Goal: Transaction & Acquisition: Book appointment/travel/reservation

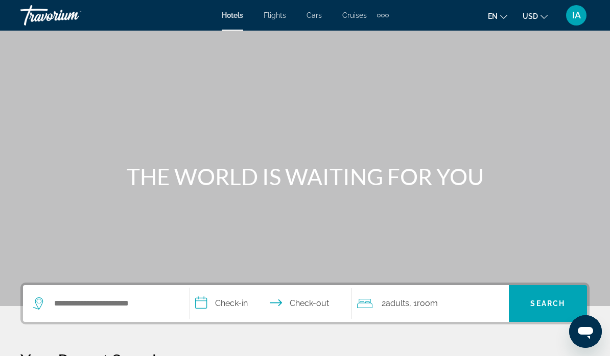
click at [456, 300] on div "2 Adult Adults , 1 Room rooms" at bounding box center [433, 304] width 152 height 14
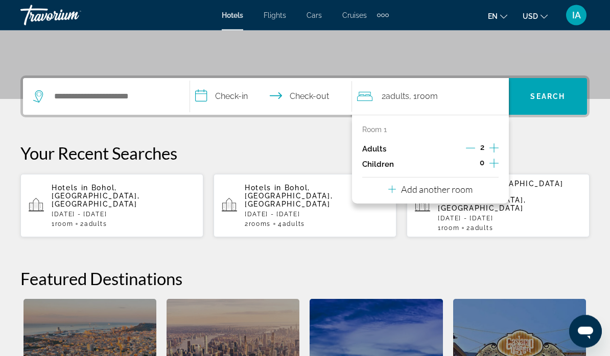
scroll to position [250, 0]
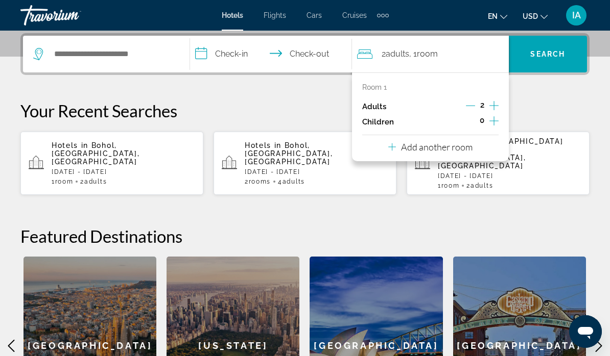
click at [471, 137] on button "Add another room" at bounding box center [430, 145] width 84 height 21
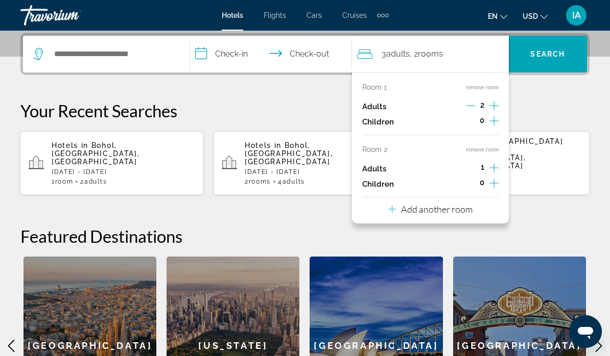
click at [497, 162] on icon "Increment adults" at bounding box center [493, 168] width 9 height 12
click at [467, 205] on p "Add another room" at bounding box center [436, 209] width 71 height 11
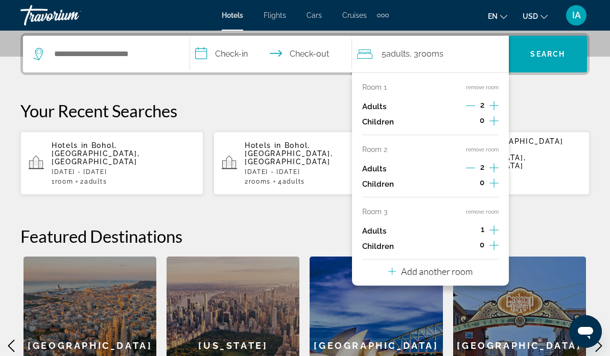
click at [501, 223] on div "Room 1 remove room Adults 2 Children 0 Room 2 remove room Adults 2 Children 0 R…" at bounding box center [430, 179] width 157 height 213
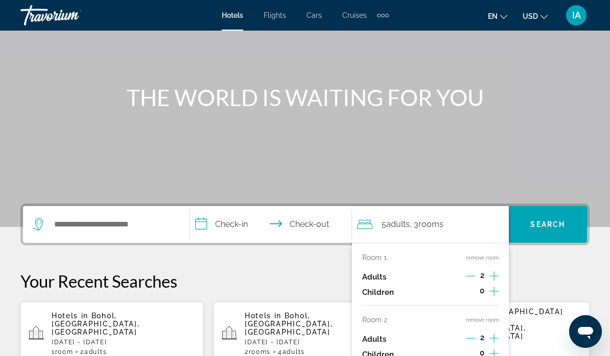
scroll to position [78, 0]
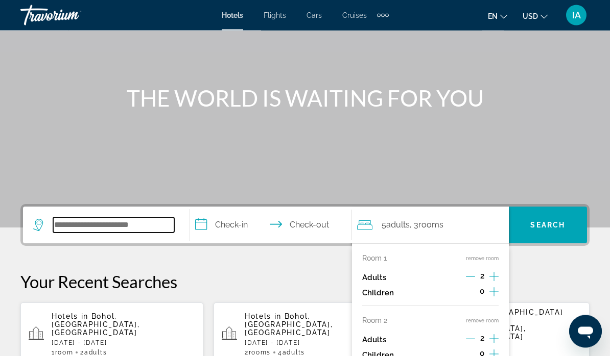
click at [139, 218] on input "Search widget" at bounding box center [113, 225] width 121 height 15
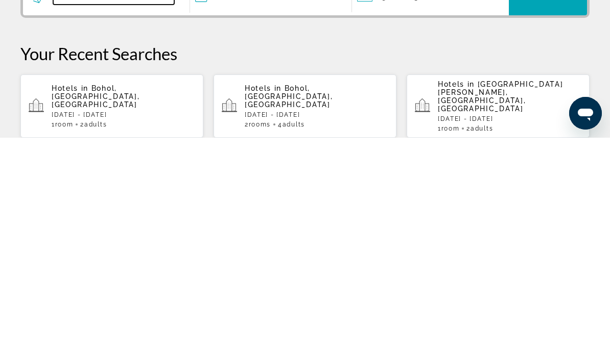
scroll to position [93, 0]
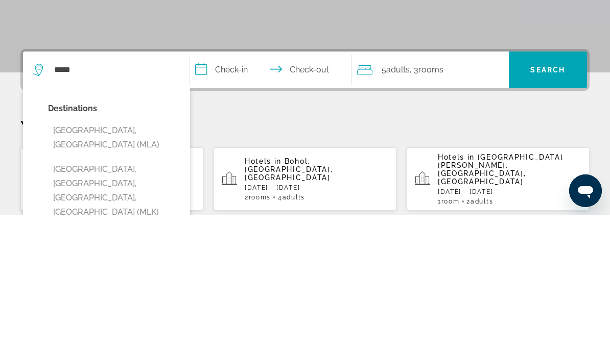
click at [112, 262] on button "[GEOGRAPHIC_DATA], [GEOGRAPHIC_DATA] (MLA)" at bounding box center [114, 279] width 132 height 34
type input "**********"
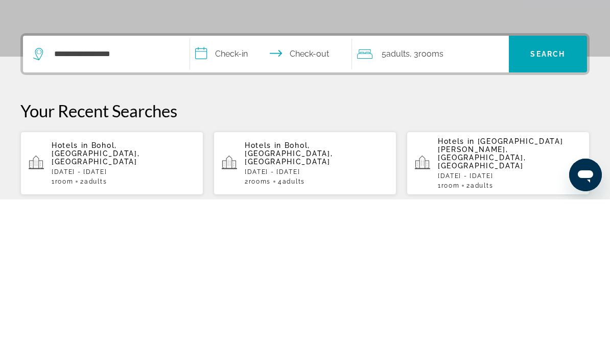
click at [244, 192] on input "**********" at bounding box center [273, 212] width 166 height 40
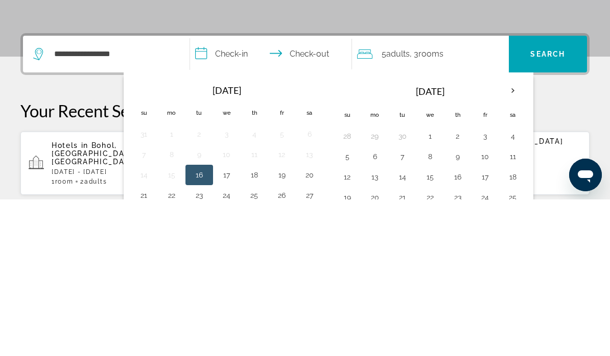
scroll to position [250, 0]
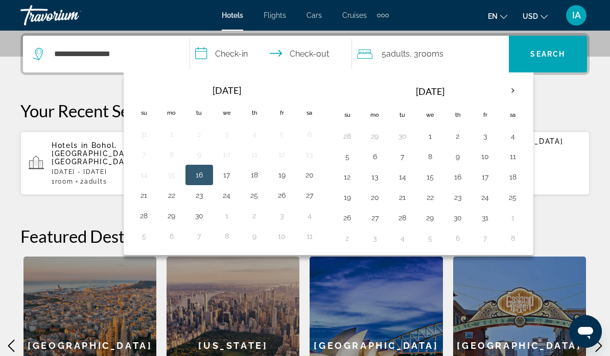
click at [516, 90] on th "Next month" at bounding box center [513, 91] width 28 height 22
click at [312, 134] on button "4" at bounding box center [309, 136] width 16 height 14
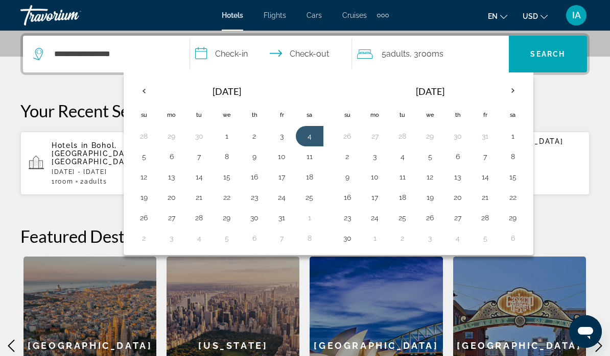
click at [310, 173] on button "18" at bounding box center [309, 177] width 16 height 14
type input "**********"
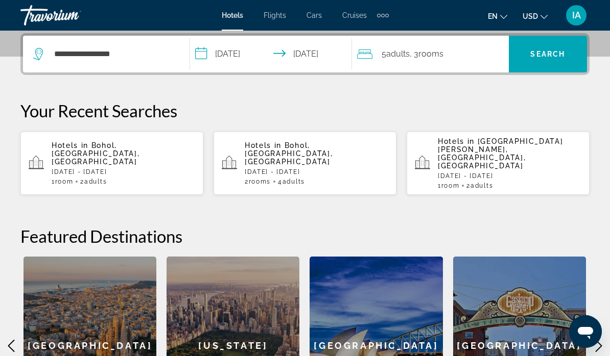
click at [560, 49] on span "Search widget" at bounding box center [548, 54] width 78 height 25
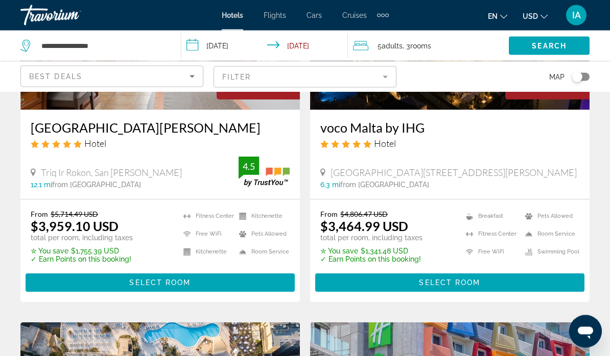
scroll to position [191, 0]
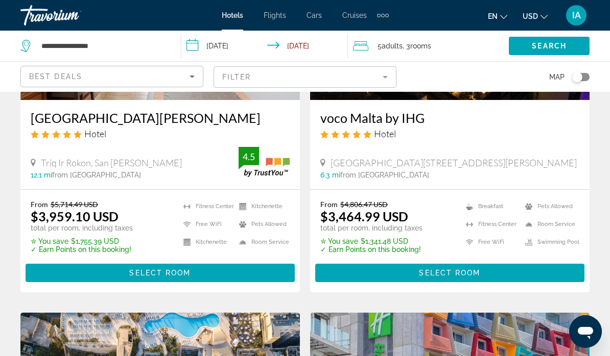
click at [249, 256] on div "From $5,714.49 USD $3,959.10 USD total per room, including taxes ✮ You save $1,…" at bounding box center [160, 241] width 259 height 82
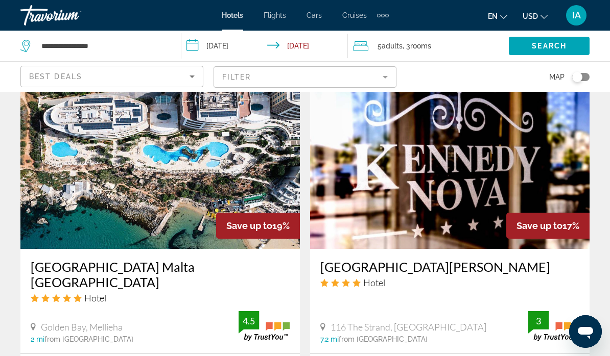
scroll to position [830, 0]
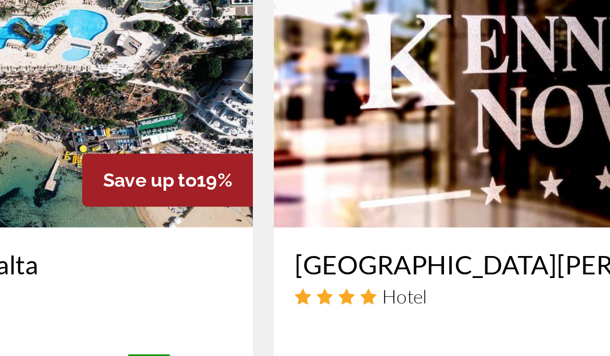
click at [92, 66] on img "Main content" at bounding box center [159, 147] width 279 height 163
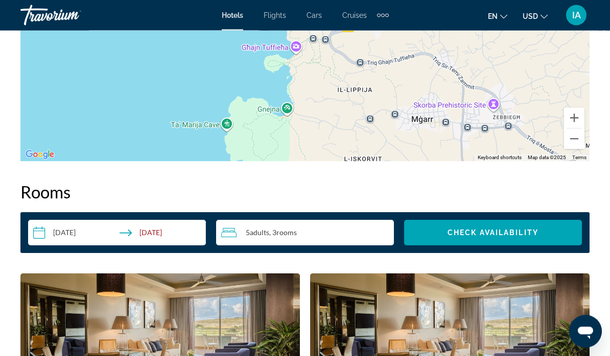
scroll to position [1353, 0]
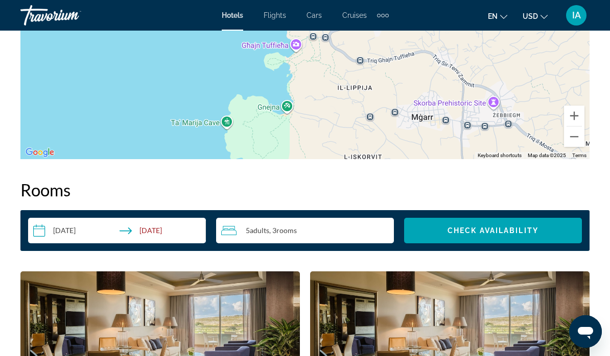
click at [328, 240] on div "5 Adult Adults , 3 Room rooms" at bounding box center [307, 231] width 173 height 26
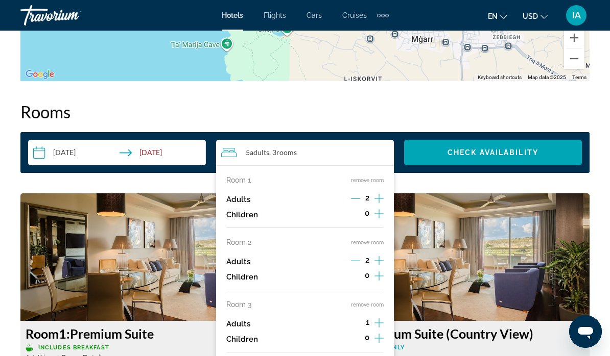
scroll to position [1430, 0]
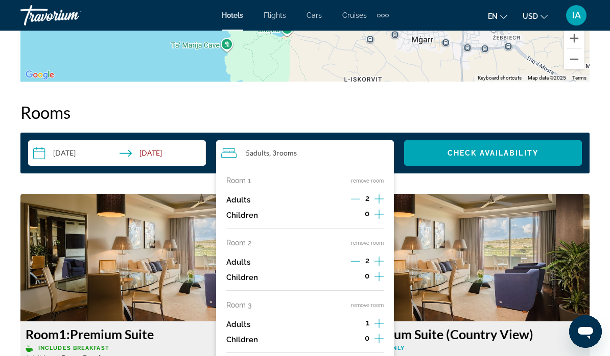
click at [375, 240] on button "remove room" at bounding box center [367, 243] width 33 height 7
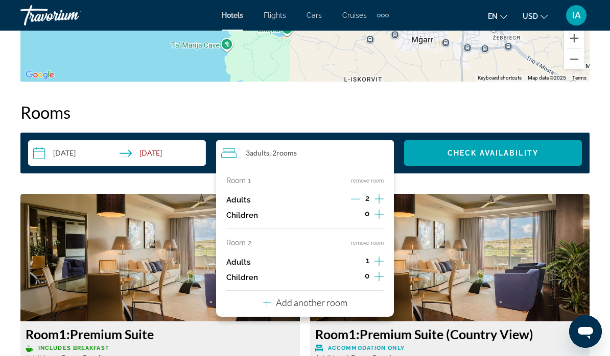
click at [382, 236] on div "Room 1 remove room Adults 2 Children 0 Room 2 remove room Adults 1 Children 0 A…" at bounding box center [305, 241] width 178 height 151
click at [371, 240] on button "remove room" at bounding box center [367, 243] width 33 height 7
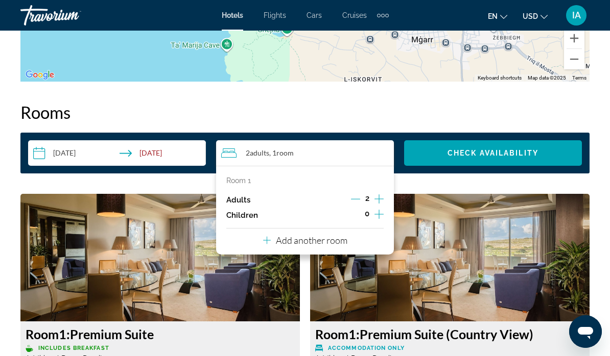
click at [529, 148] on span "Search widget" at bounding box center [493, 153] width 178 height 25
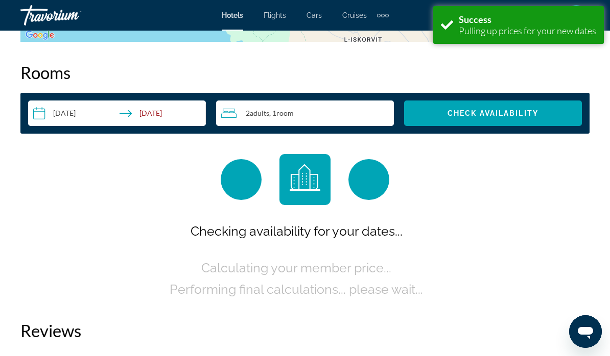
scroll to position [1471, 0]
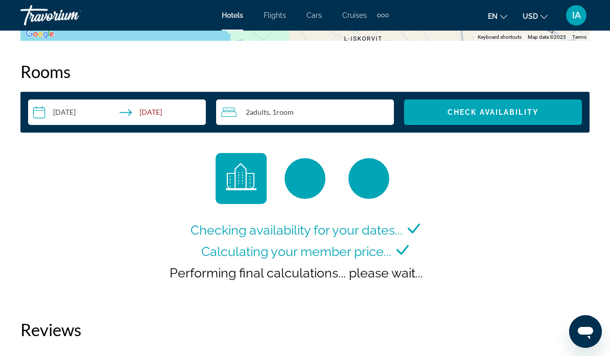
click at [500, 113] on span "Check Availability" at bounding box center [492, 112] width 91 height 8
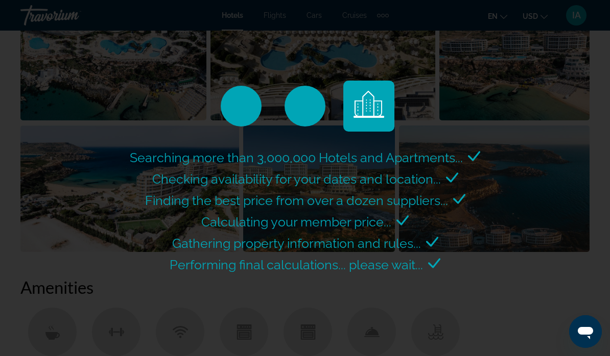
scroll to position [774, 0]
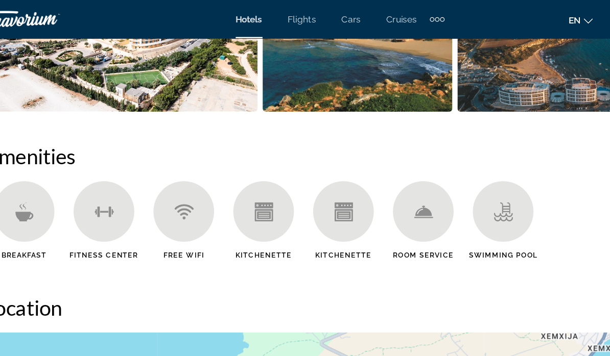
scroll to position [936, 0]
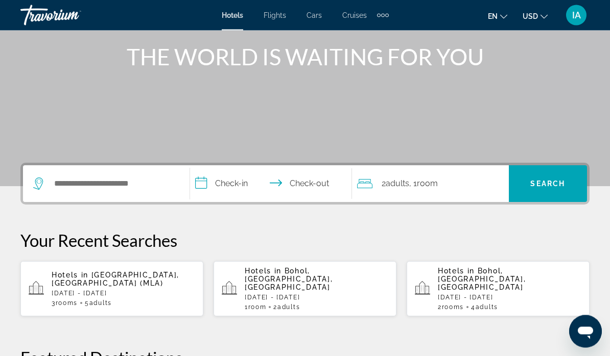
scroll to position [120, 0]
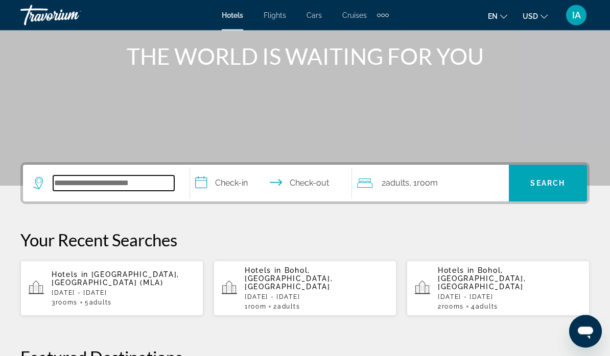
click at [100, 180] on input "Search widget" at bounding box center [113, 183] width 121 height 15
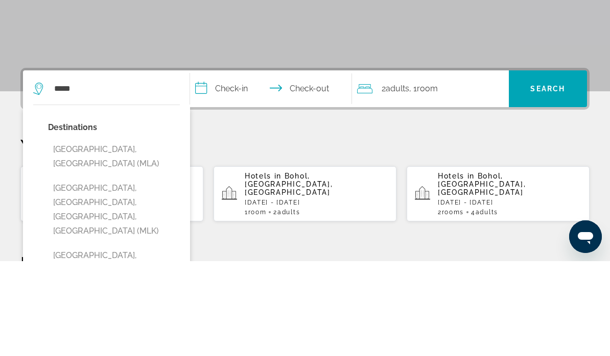
click at [118, 235] on button "[GEOGRAPHIC_DATA], [GEOGRAPHIC_DATA] (MLA)" at bounding box center [114, 252] width 132 height 34
type input "**********"
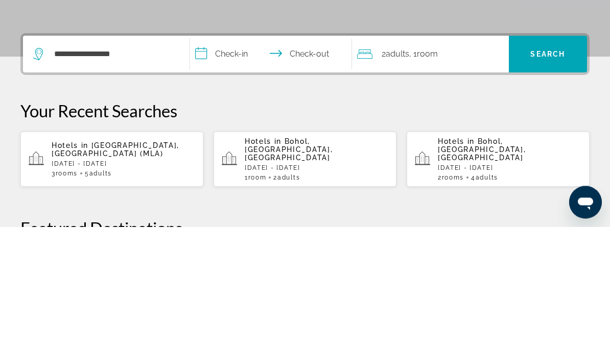
click at [232, 165] on input "**********" at bounding box center [273, 185] width 166 height 40
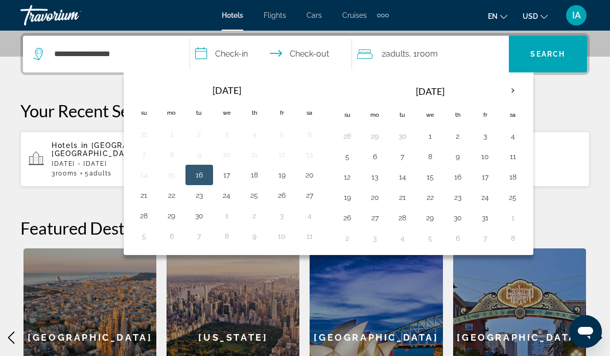
click at [517, 139] on button "4" at bounding box center [512, 136] width 16 height 14
click at [518, 175] on button "18" at bounding box center [512, 177] width 16 height 14
type input "**********"
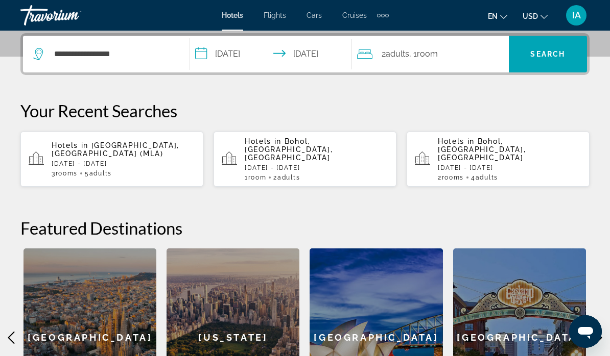
click at [313, 55] on input "**********" at bounding box center [273, 56] width 166 height 40
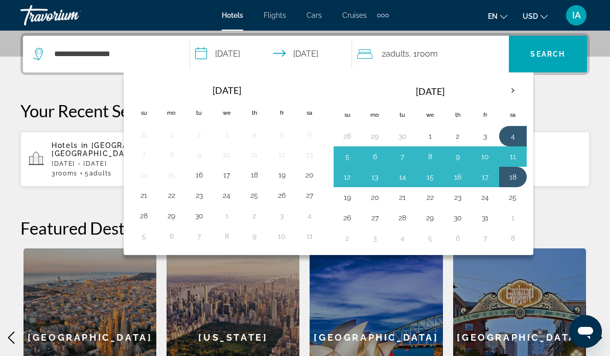
click at [516, 158] on button "11" at bounding box center [512, 157] width 16 height 14
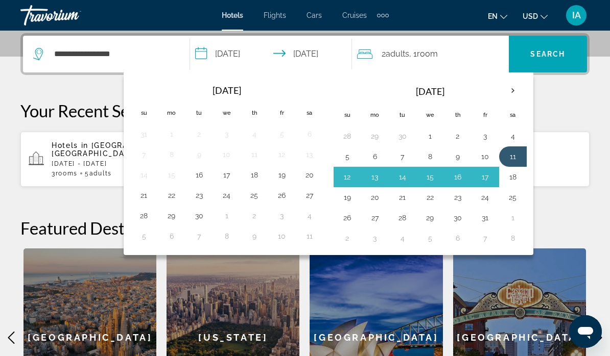
click at [558, 52] on span "Search" at bounding box center [547, 54] width 35 height 8
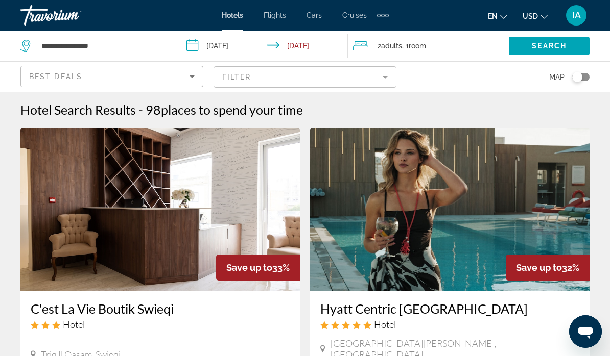
click at [306, 49] on input "**********" at bounding box center [266, 48] width 170 height 34
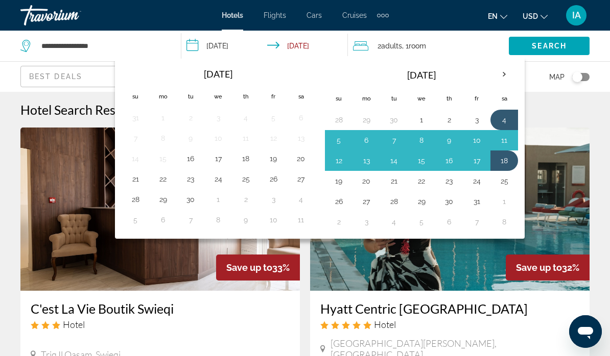
click at [512, 137] on button "11" at bounding box center [504, 140] width 16 height 14
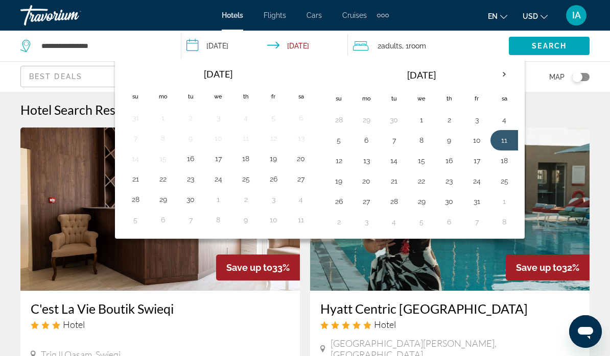
click at [511, 117] on button "4" at bounding box center [504, 120] width 16 height 14
type input "**********"
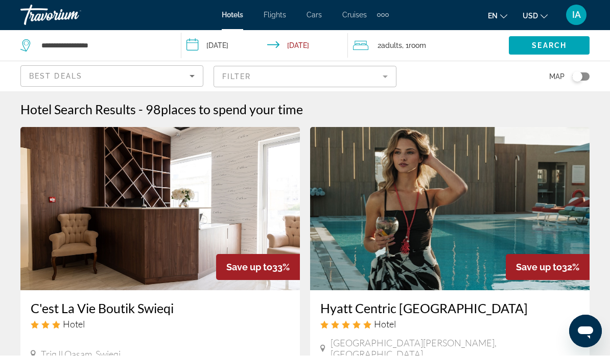
scroll to position [1, 0]
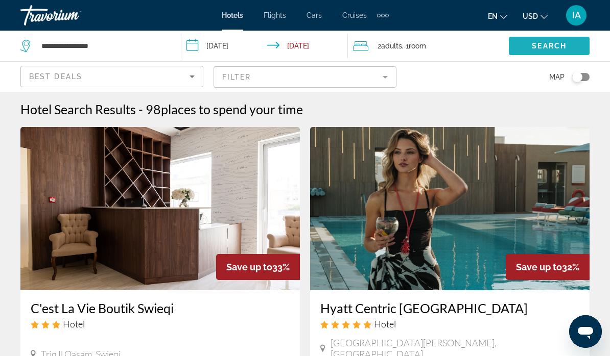
click at [544, 44] on span "Search" at bounding box center [549, 46] width 35 height 8
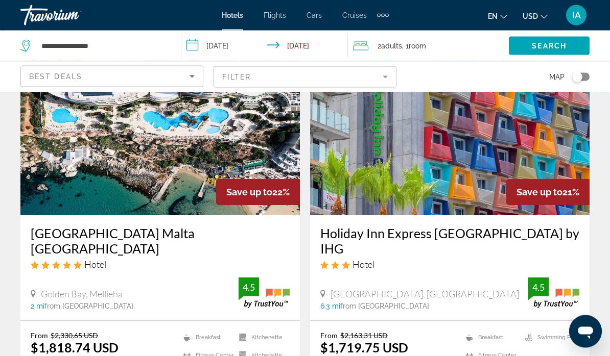
scroll to position [1586, 0]
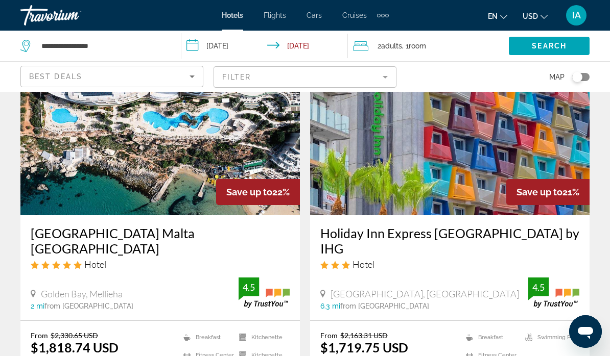
click at [178, 141] on img "Main content" at bounding box center [159, 133] width 279 height 163
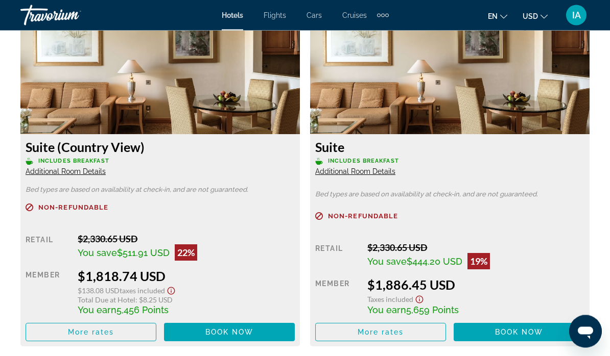
scroll to position [1617, 0]
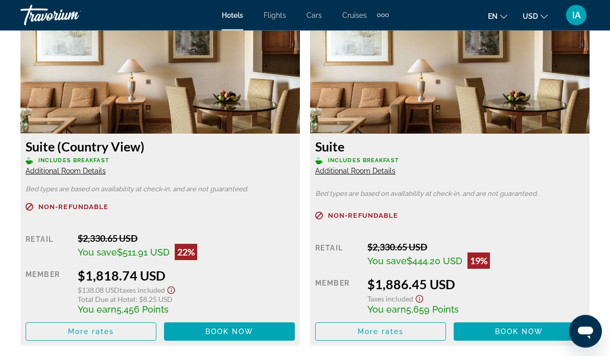
click at [87, 169] on span "Additional Room Details" at bounding box center [66, 171] width 80 height 8
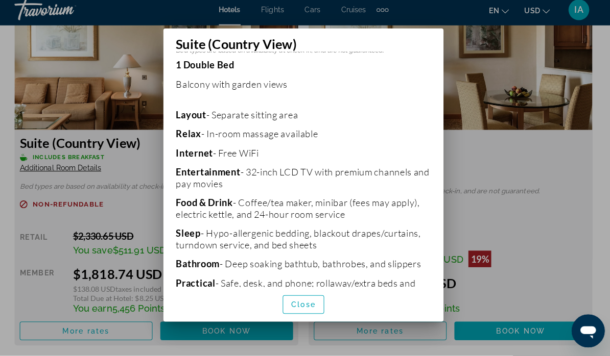
scroll to position [201, 0]
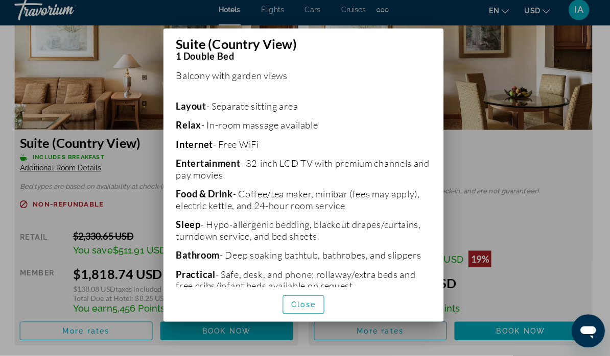
click at [308, 318] on span "button" at bounding box center [305, 306] width 40 height 25
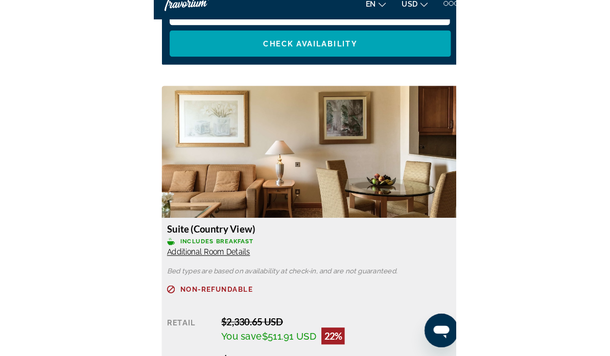
scroll to position [1529, 0]
